Goal: Transaction & Acquisition: Download file/media

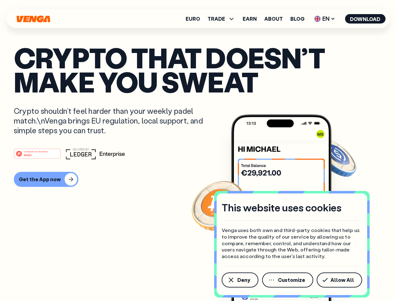
click at [198, 151] on div "#1 PRODUCT OF THE MONTH Web3" at bounding box center [198, 153] width 369 height 11
click at [240, 280] on span "Deny" at bounding box center [244, 280] width 13 height 5
click at [288, 280] on img at bounding box center [281, 220] width 100 height 210
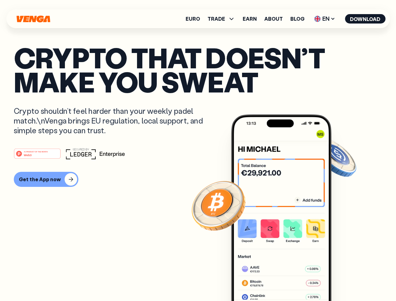
click at [341, 280] on article "Crypto that doesn’t make you sweat Crypto shouldn’t feel harder than your weekl…" at bounding box center [198, 163] width 369 height 235
click at [223, 19] on span "TRADE" at bounding box center [217, 18] width 18 height 5
click at [325, 19] on span "EN" at bounding box center [324, 19] width 25 height 10
click at [366, 19] on button "Download" at bounding box center [365, 18] width 40 height 9
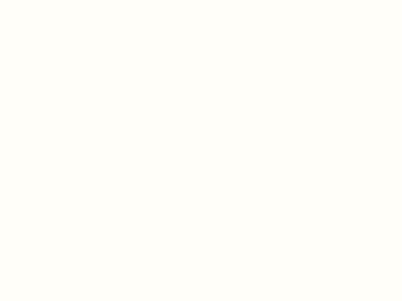
click at [198, 0] on html "This website uses cookies Venga uses both own and third-party cookies that help…" at bounding box center [201, 0] width 402 height 0
click at [45, 0] on html "This website uses cookies Venga uses both own and third-party cookies that help…" at bounding box center [201, 0] width 402 height 0
click at [38, 0] on html "This website uses cookies Venga uses both own and third-party cookies that help…" at bounding box center [201, 0] width 402 height 0
